Goal: Connect with others: Connect with other users

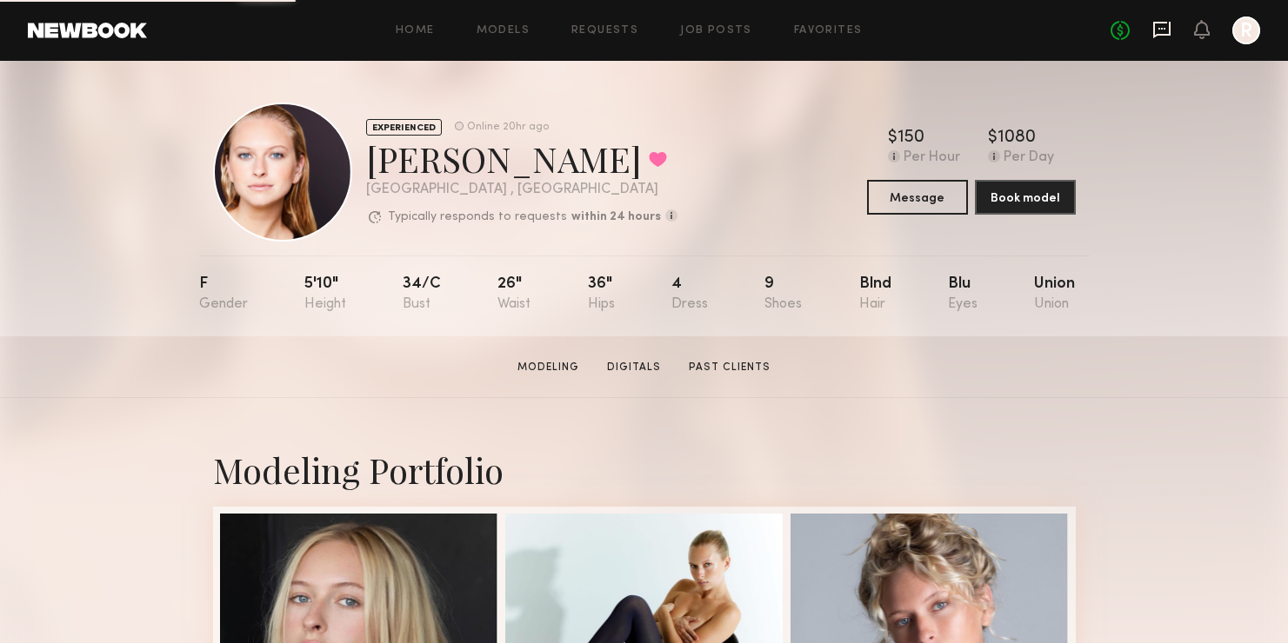
click at [1164, 28] on icon at bounding box center [1161, 29] width 7 height 2
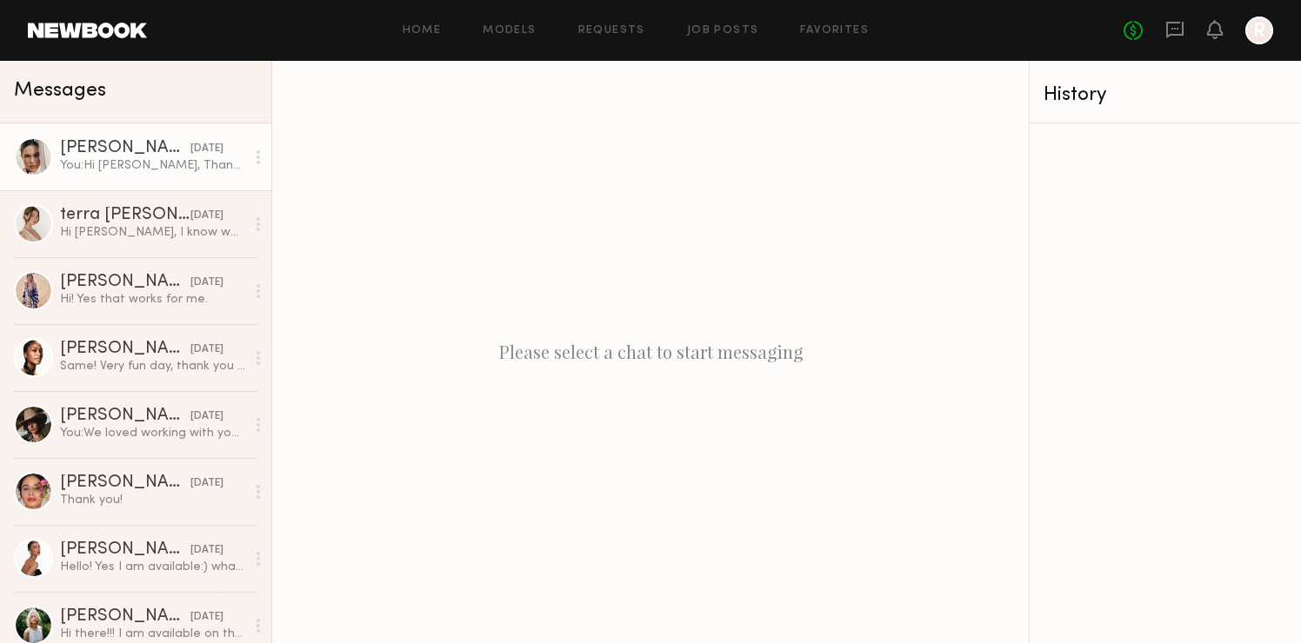
click at [115, 171] on div "You: Hi [PERSON_NAME], Thank you for confirming your availability! Could you pl…" at bounding box center [152, 165] width 185 height 17
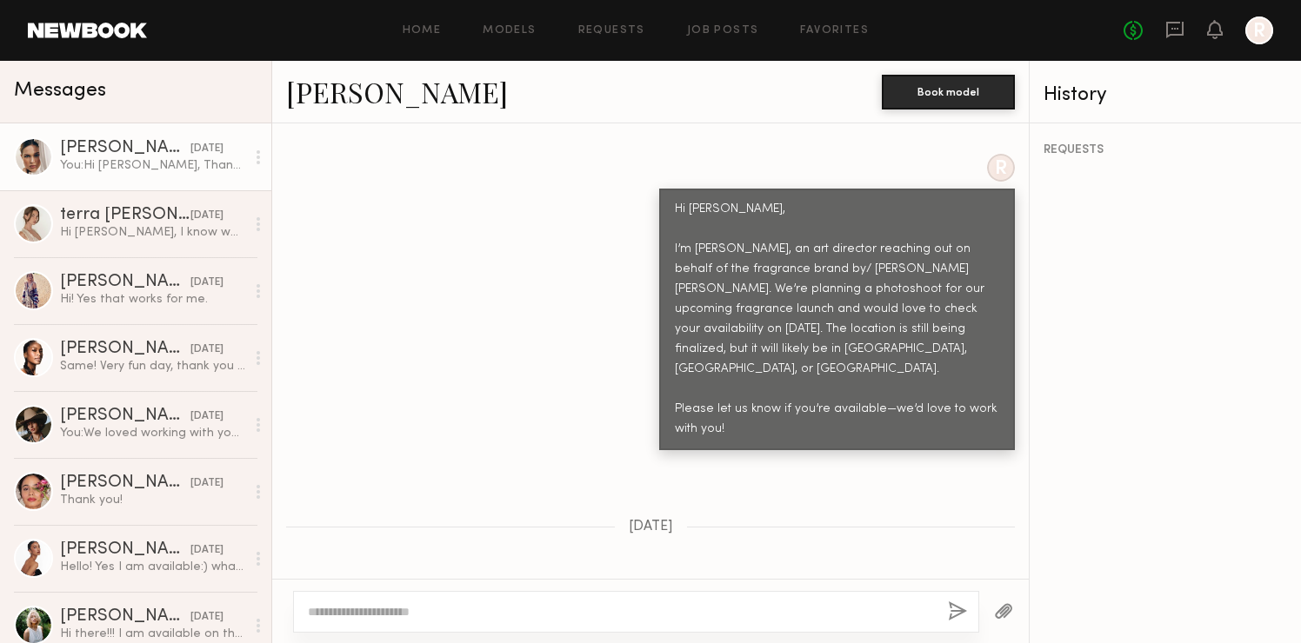
scroll to position [1463, 0]
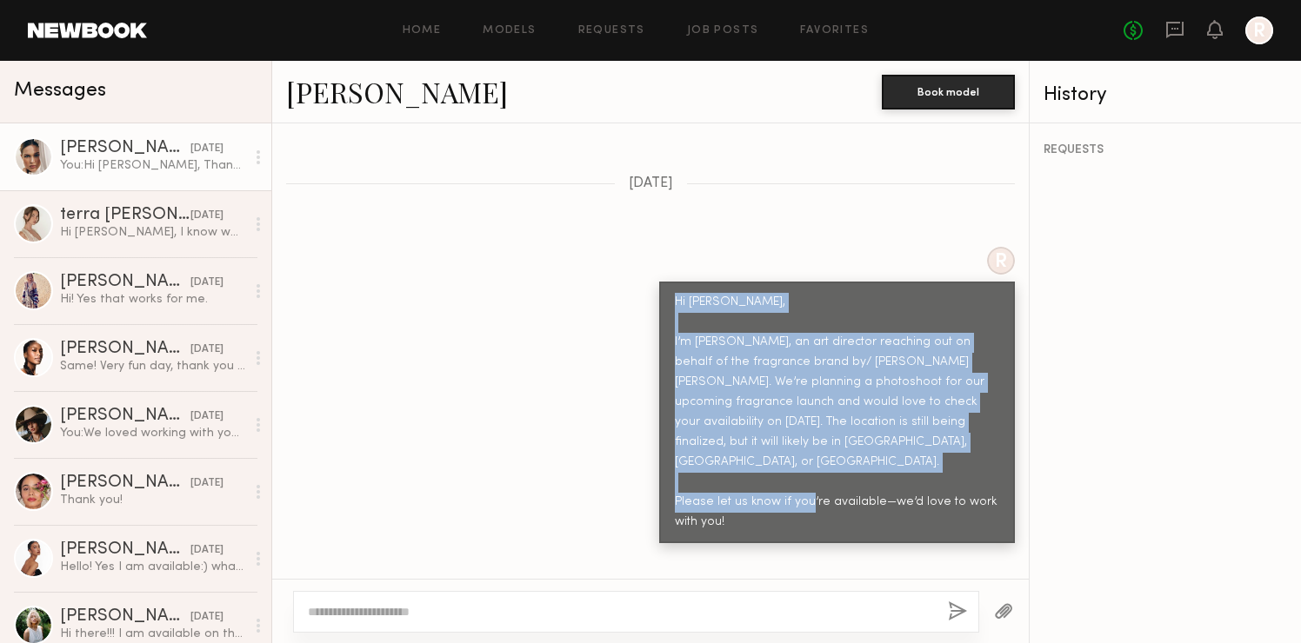
drag, startPoint x: 662, startPoint y: 265, endPoint x: 862, endPoint y: 469, distance: 285.2
click at [862, 469] on div "Hi [PERSON_NAME], I’m [PERSON_NAME], an art director reaching out on behalf of …" at bounding box center [837, 412] width 324 height 239
copy div "Hi [PERSON_NAME], I’m [PERSON_NAME], an art director reaching out on behalf of …"
click at [324, 99] on link "[PERSON_NAME]" at bounding box center [397, 91] width 222 height 37
